Goal: Information Seeking & Learning: Learn about a topic

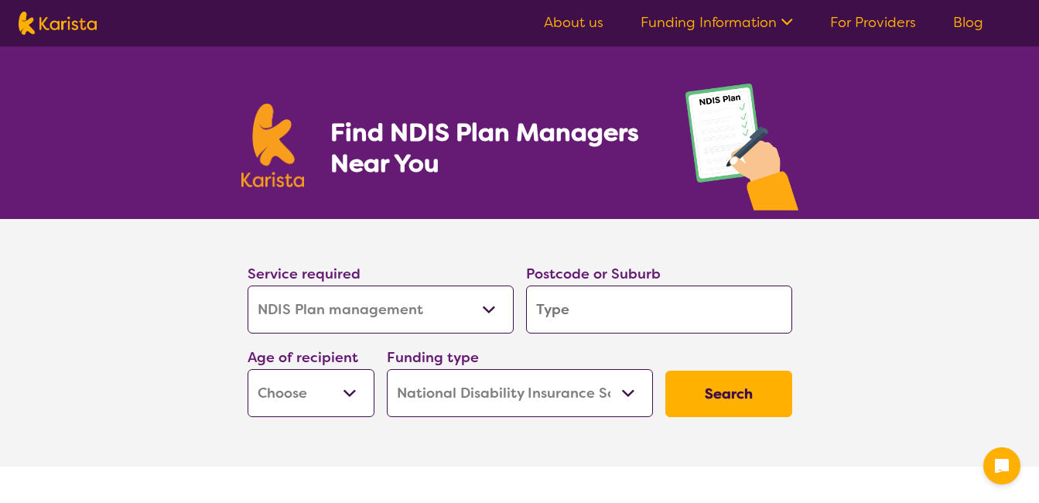
select select "NDIS Plan management"
select select "NDIS"
select select "NDIS Plan management"
select select "NDIS"
select select "NDIS Plan management"
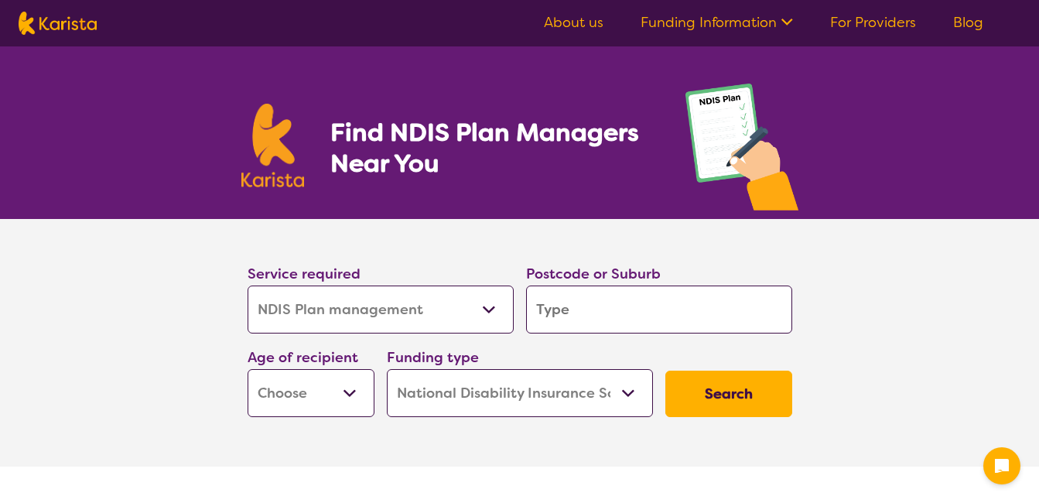
select select "NDIS"
select select "NDIS Plan management"
select select "NDIS"
